Goal: Information Seeking & Learning: Understand process/instructions

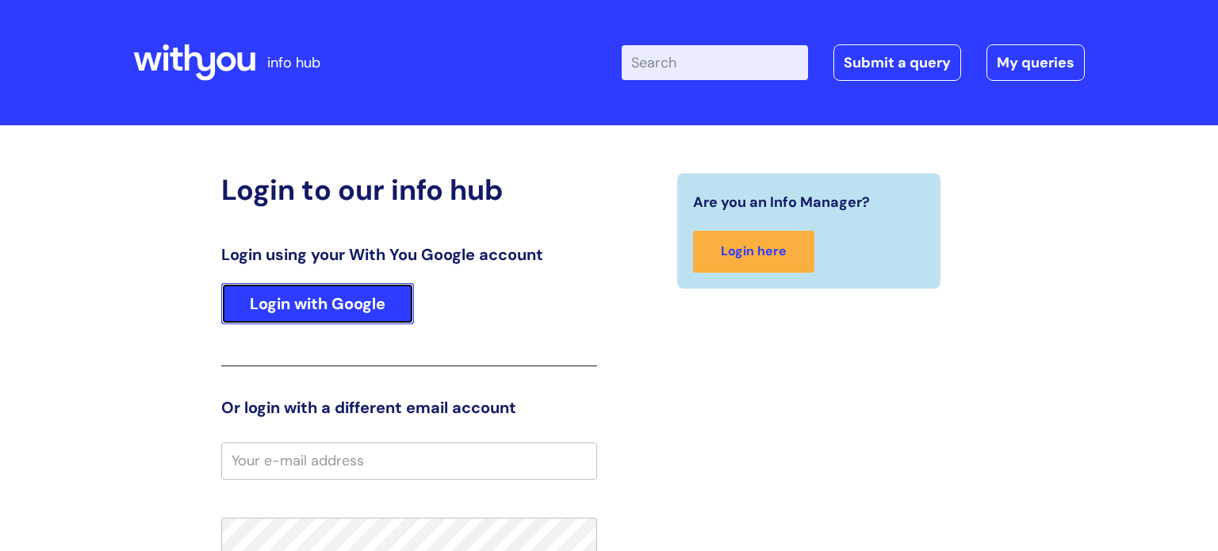
click at [279, 324] on link "Login with Google" at bounding box center [317, 303] width 193 height 41
click at [280, 313] on link "Login with Google" at bounding box center [317, 303] width 193 height 41
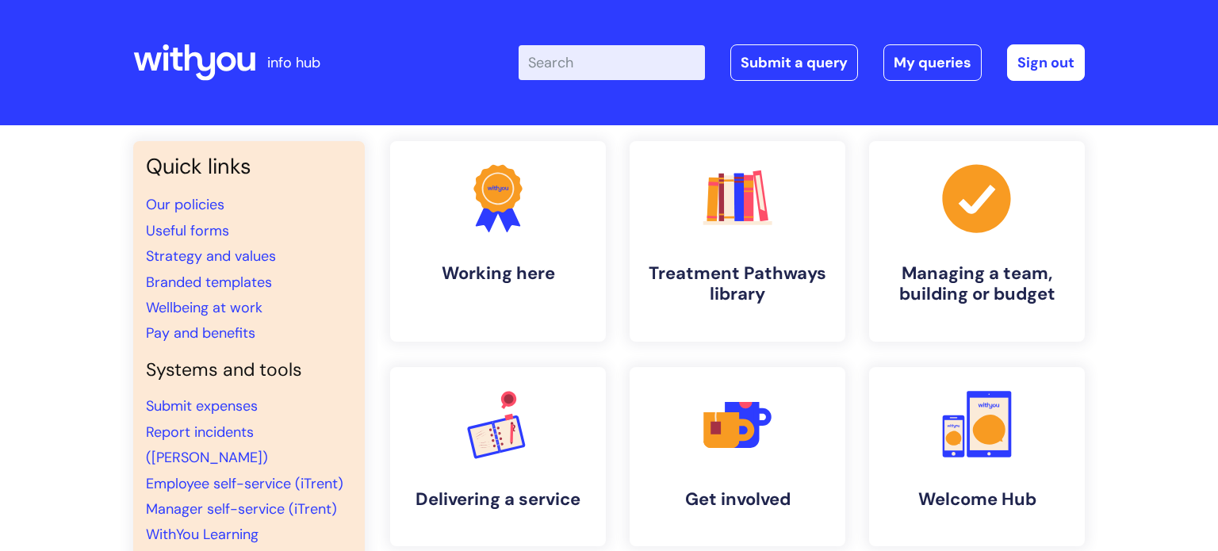
click at [548, 66] on input "Enter your search term here..." at bounding box center [612, 62] width 186 height 35
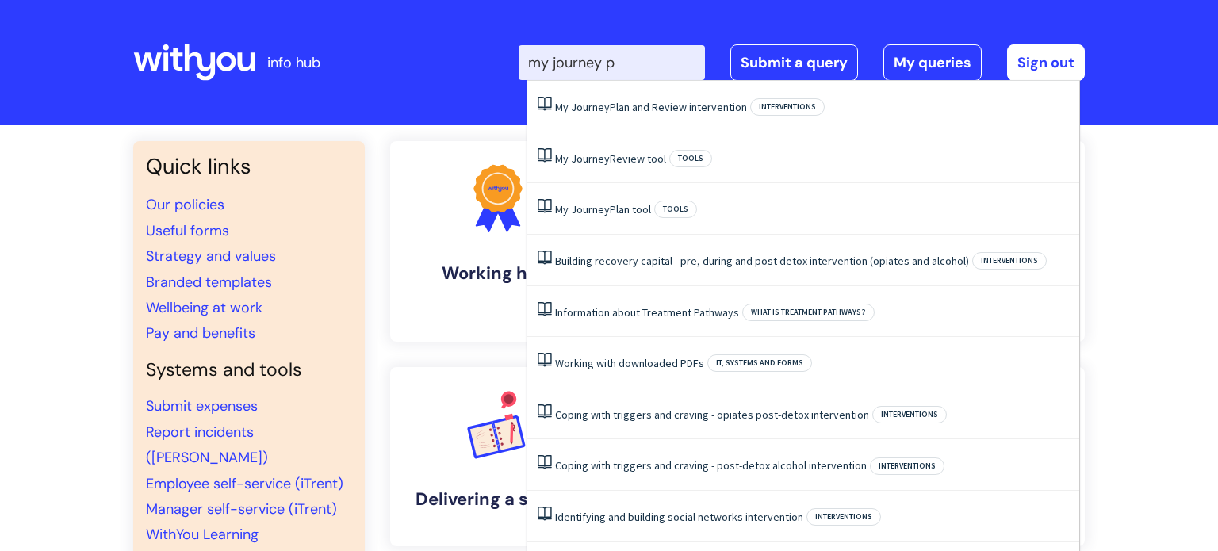
type input "my journey pl"
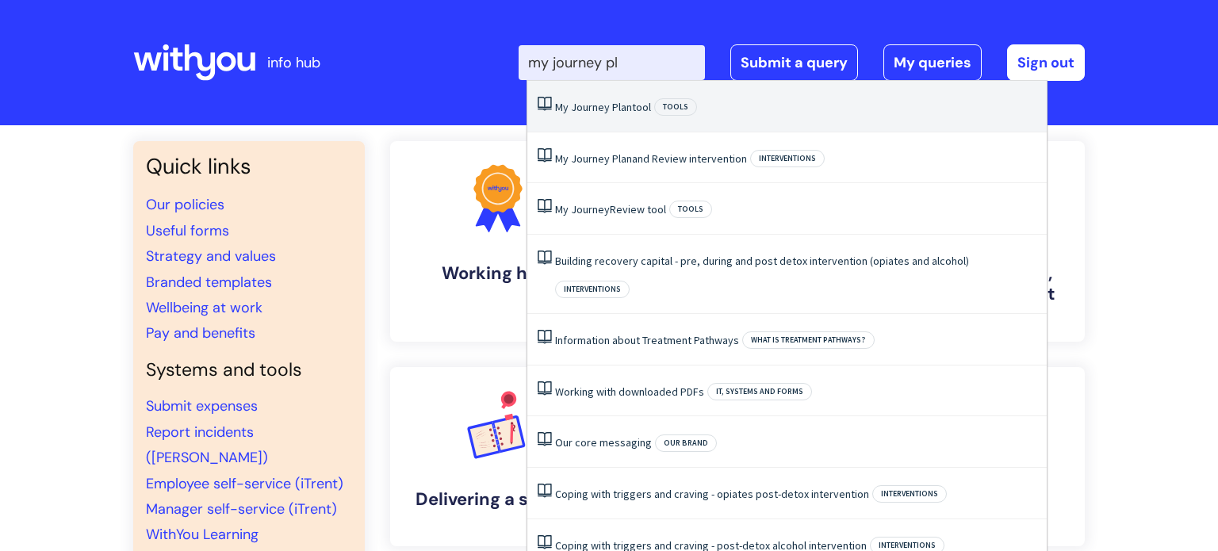
click at [573, 108] on span "Journey" at bounding box center [590, 107] width 39 height 14
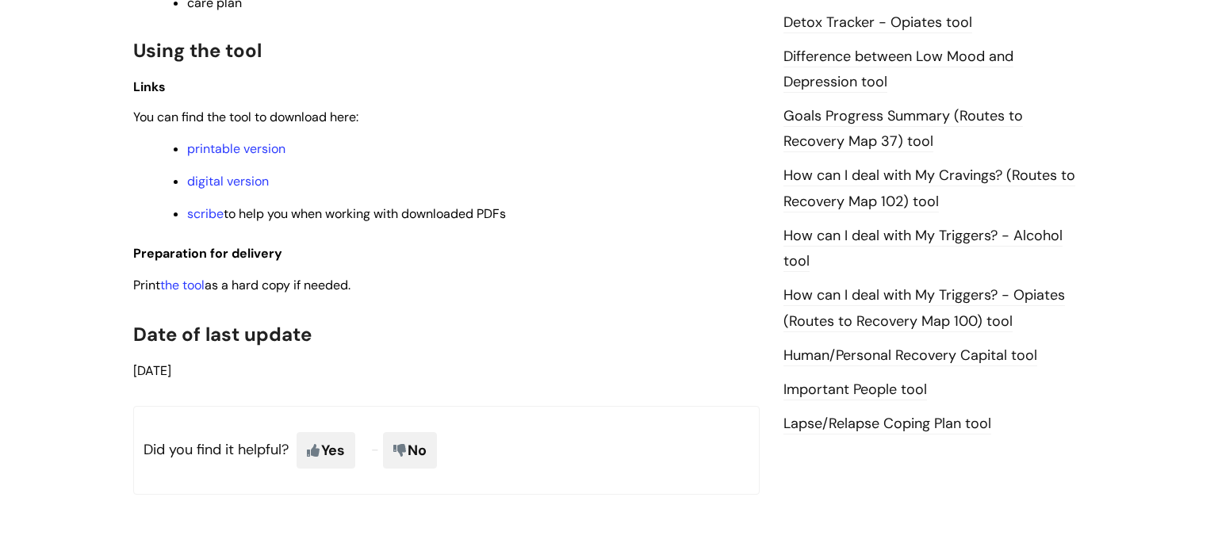
scroll to position [1047, 0]
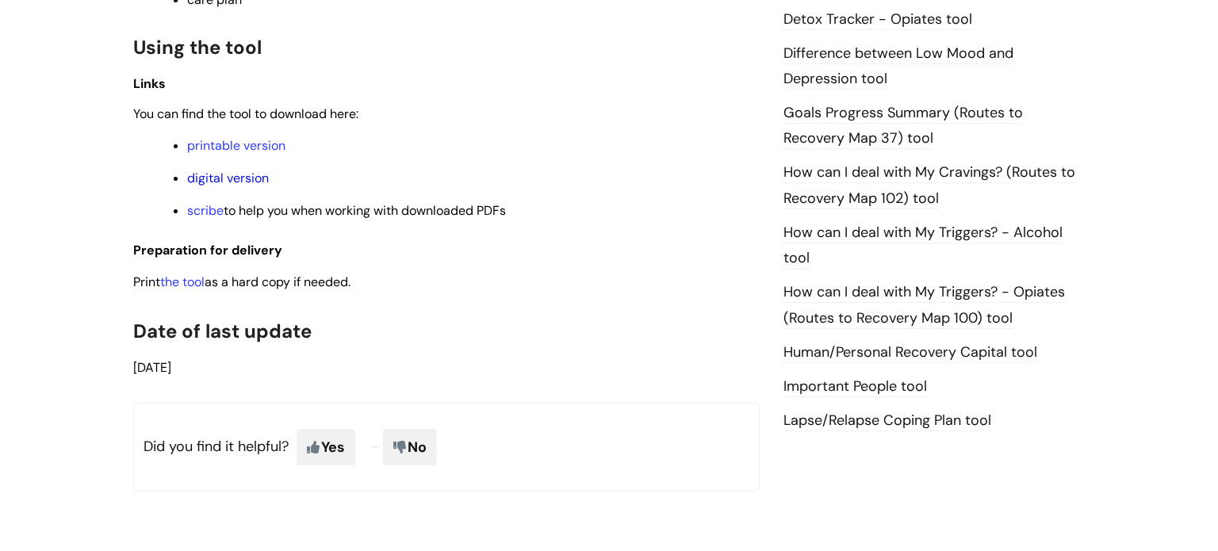
click at [219, 178] on link "digital version" at bounding box center [228, 178] width 82 height 17
